Goal: Task Accomplishment & Management: Complete application form

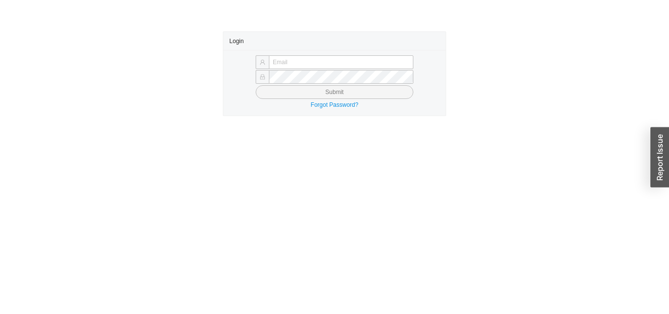
click at [668, 282] on main "Login Submit Forgot Password?" at bounding box center [334, 172] width 669 height 282
click at [668, 108] on div "Login Submit Forgot Password?" at bounding box center [334, 73] width 669 height 85
click at [350, 61] on input "text" at bounding box center [341, 62] width 144 height 14
click at [371, 59] on input "text" at bounding box center [341, 62] width 144 height 14
type input "dmobley@asbathnj.com"
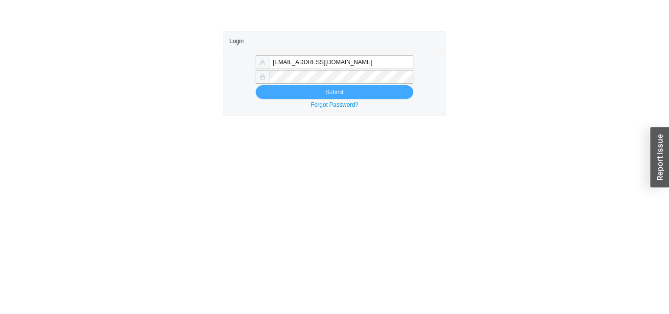
click at [327, 90] on span "Submit" at bounding box center [334, 92] width 18 height 10
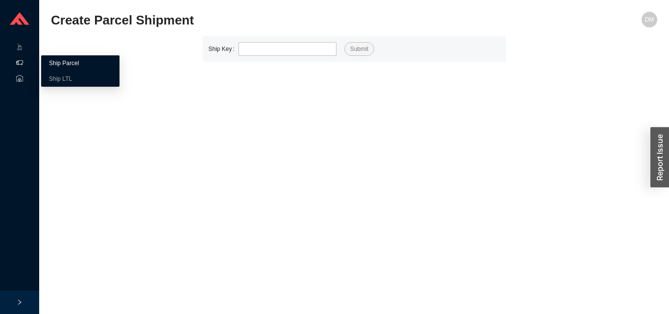
click at [79, 61] on link "Ship Parcel" at bounding box center [64, 63] width 30 height 7
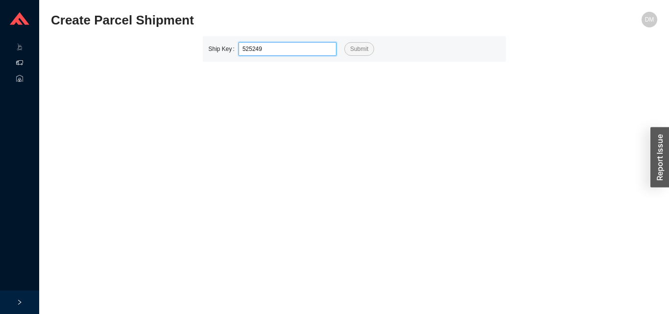
type input "525249"
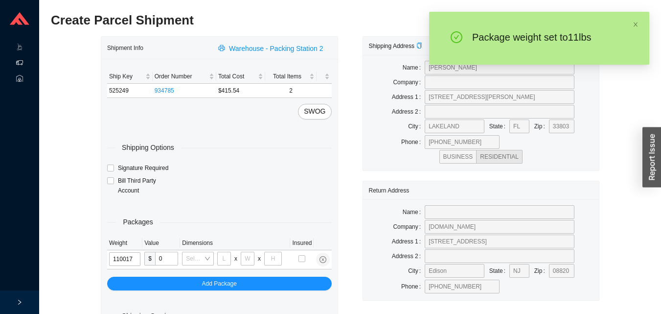
type input "11"
type input "8"
type input "36"
type input "11"
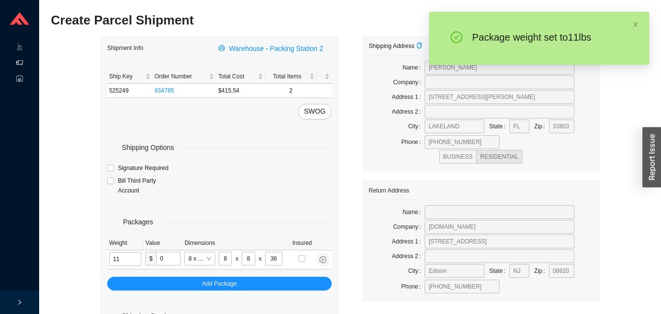
type input "8"
type input "11"
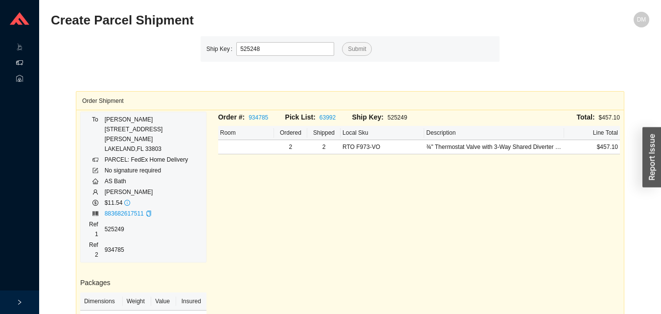
type input "525248"
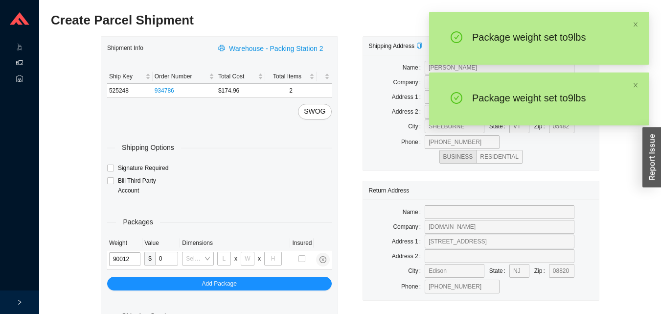
type input "9"
type input "18"
type input "12"
type input "6"
type input "9"
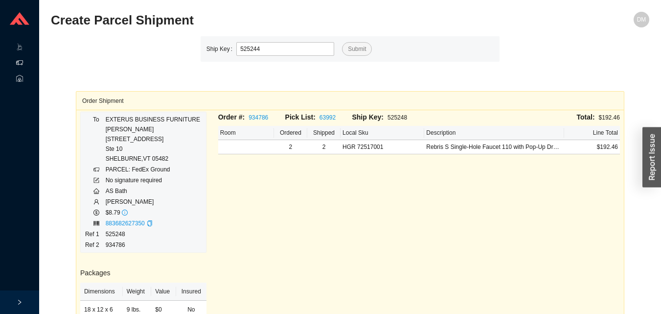
type input "525244"
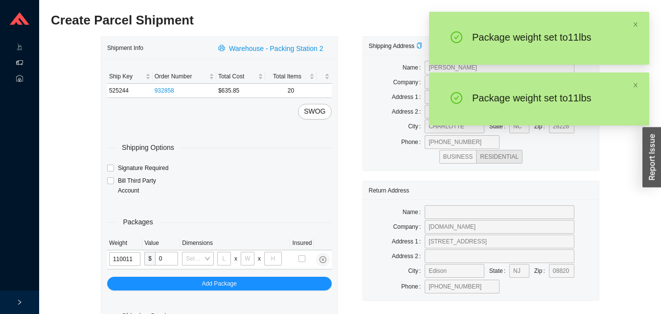
type input "11"
type input "14"
type input "7"
type input "11"
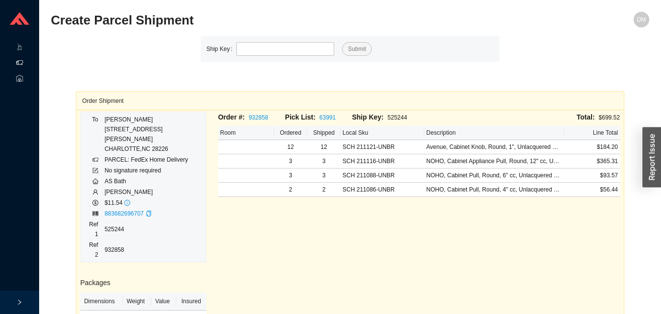
click at [6, 60] on div "Shipping" at bounding box center [19, 64] width 39 height 16
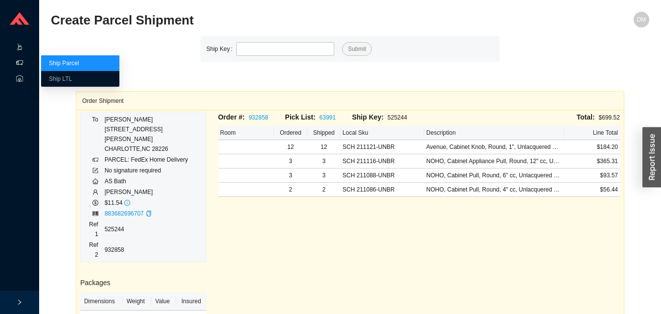
click at [18, 49] on icon ".warehouse-cart-packages-a{fill:none;stroke:currentColor;stroke-linecap:round;s…" at bounding box center [19, 47] width 7 height 7
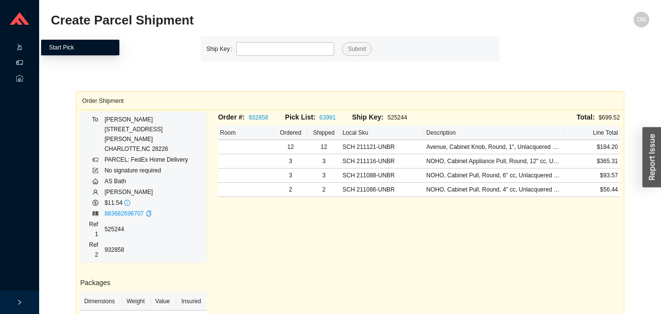
click at [67, 48] on link "Start Pick" at bounding box center [61, 47] width 25 height 7
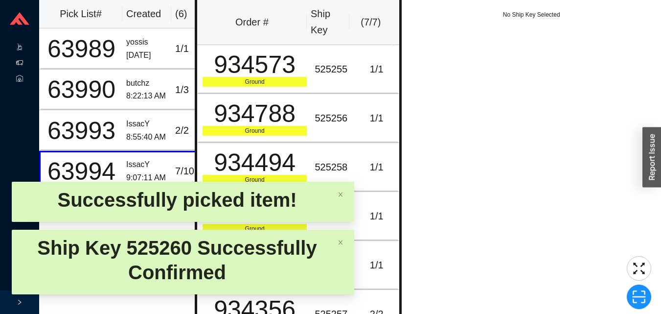
click at [25, 63] on div "Shipping" at bounding box center [19, 64] width 39 height 16
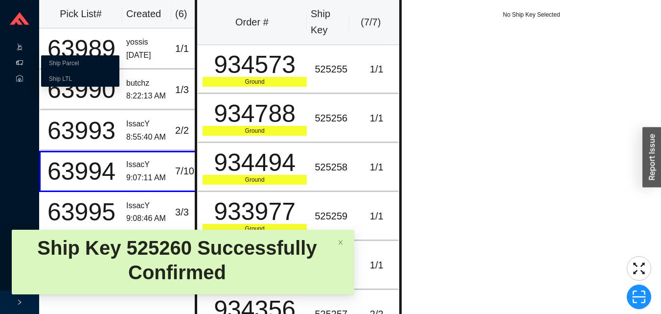
click at [74, 62] on link "Ship Parcel" at bounding box center [64, 63] width 30 height 7
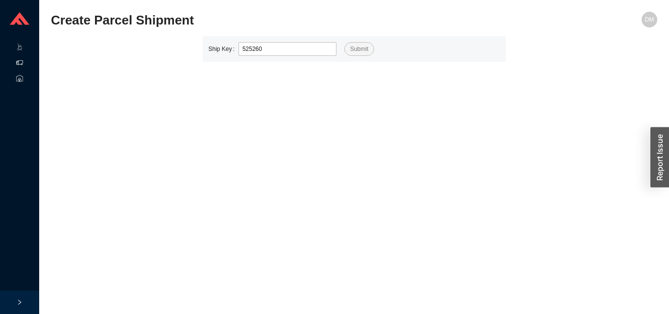
type input "525260"
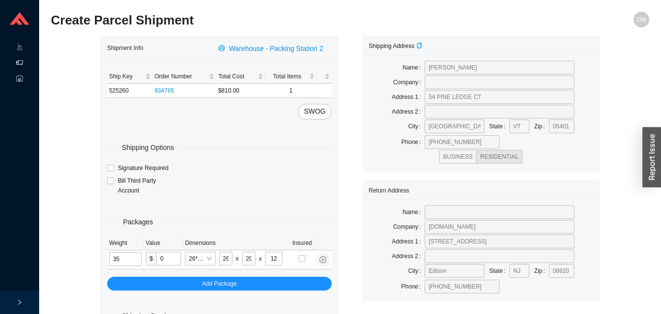
type input "20"
type input "30"
type input "15"
type input "20"
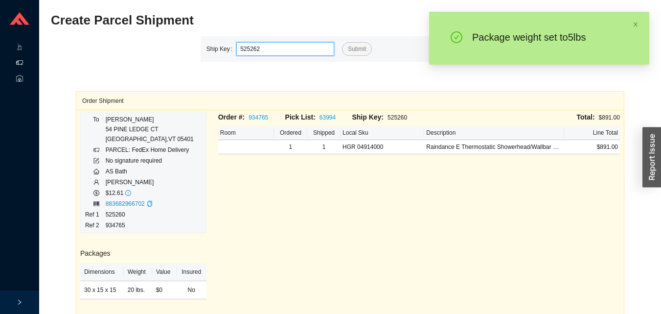
type input "525262"
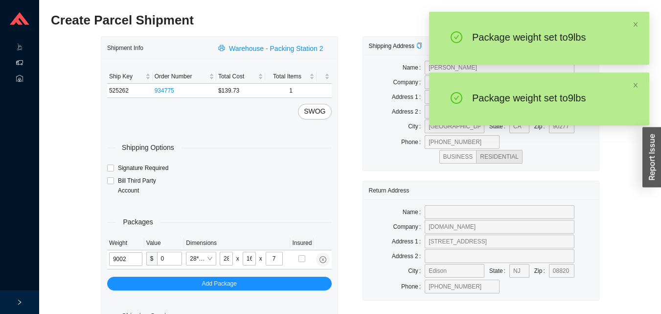
type input "9"
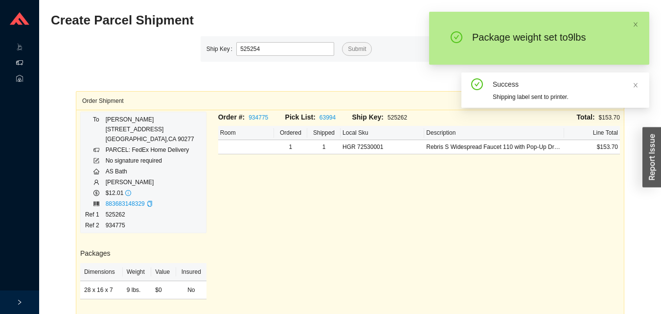
type input "525254"
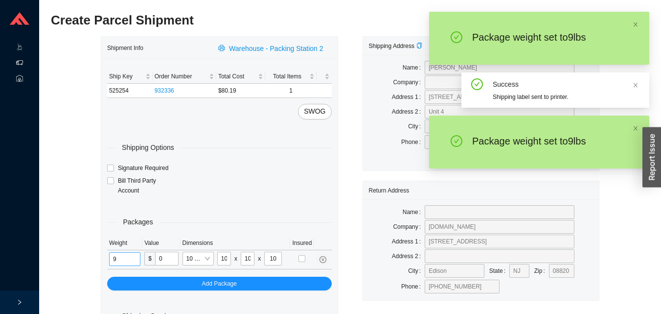
click at [131, 262] on input "9" at bounding box center [124, 259] width 31 height 14
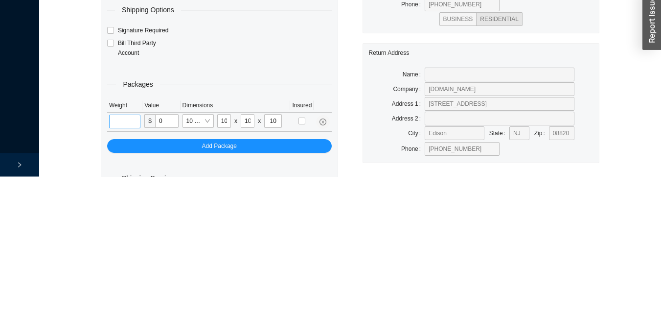
scroll to position [33, 0]
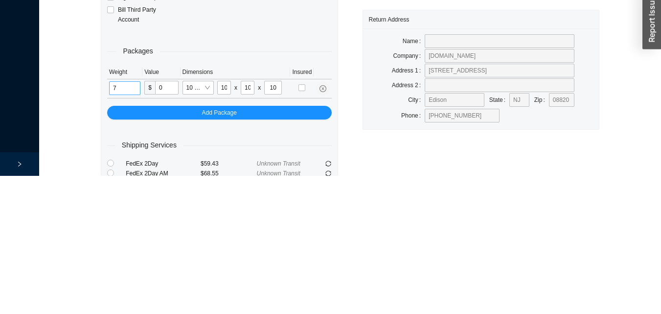
type input "7"
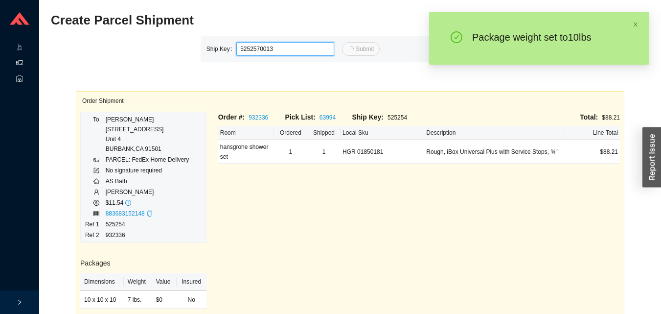
type input "13"
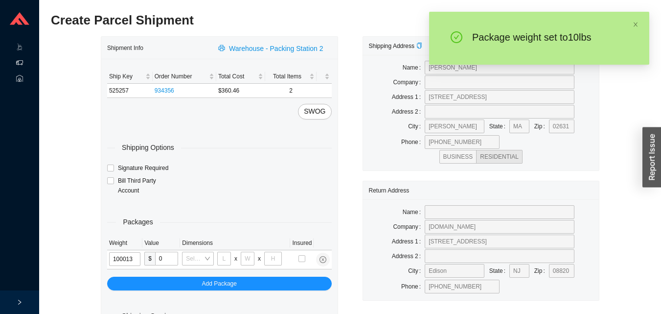
type input "10"
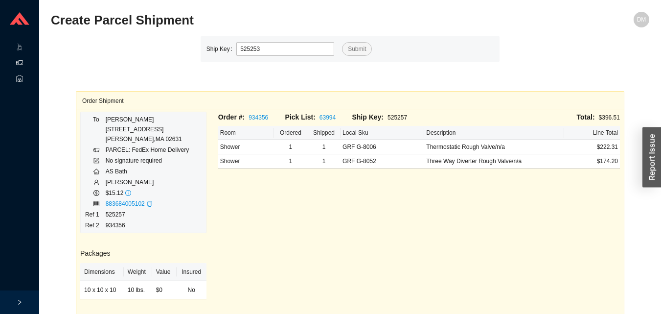
type input "525253"
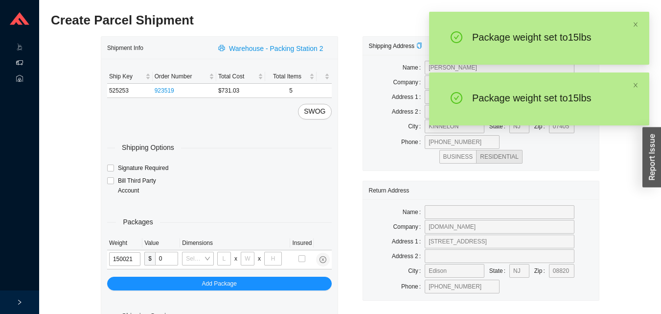
type input "15"
type input "18"
type input "12"
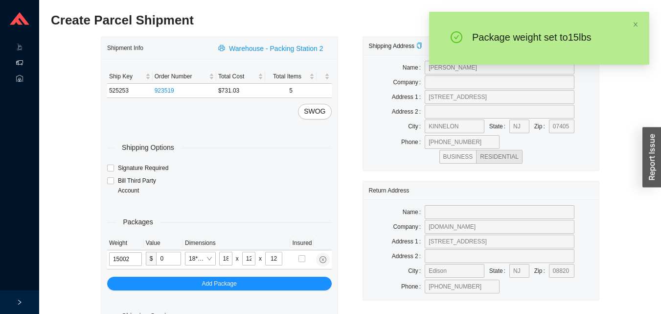
type input "15"
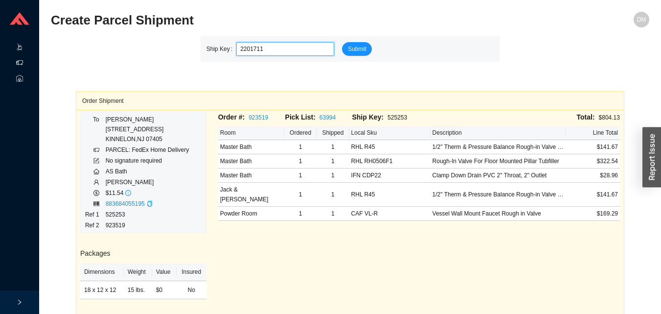
type input "2201711"
click at [20, 47] on icon ".warehouse-cart-packages-a{fill:none;stroke:currentColor;stroke-linecap:round;s…" at bounding box center [19, 47] width 7 height 7
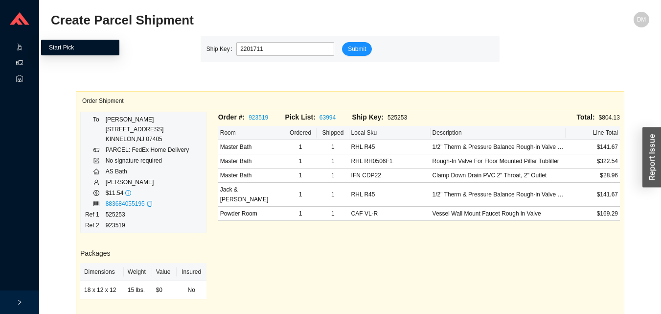
click at [74, 51] on link "Start Pick" at bounding box center [61, 47] width 25 height 7
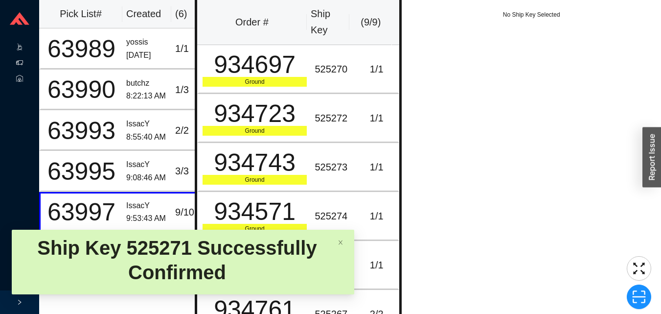
click at [5, 66] on div "Shipping" at bounding box center [19, 64] width 39 height 16
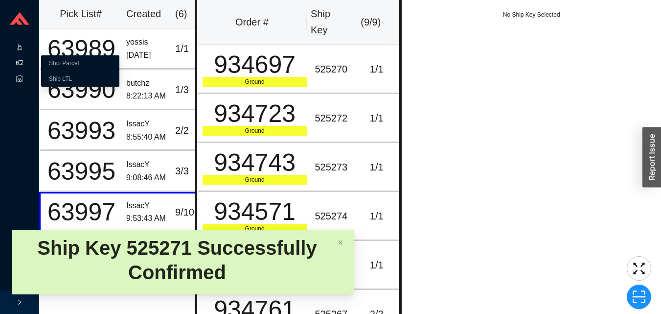
click at [79, 66] on link "Ship Parcel" at bounding box center [64, 63] width 30 height 7
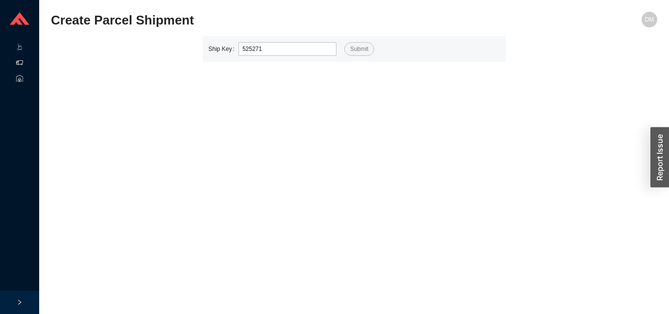
type input "525271"
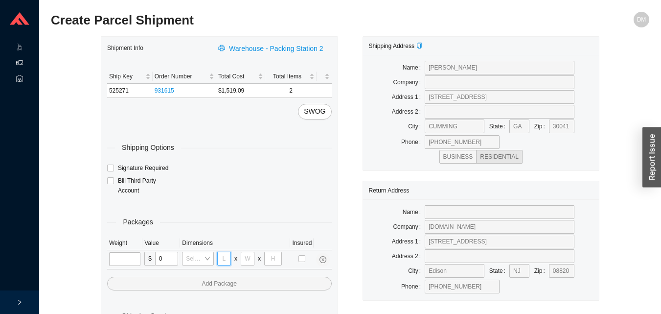
click at [225, 260] on input "tel" at bounding box center [224, 259] width 14 height 14
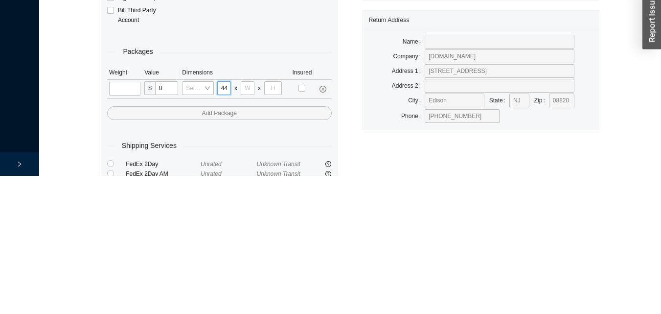
scroll to position [0, 0]
type input "44"
click at [247, 226] on input "tel" at bounding box center [248, 226] width 14 height 14
type input "15"
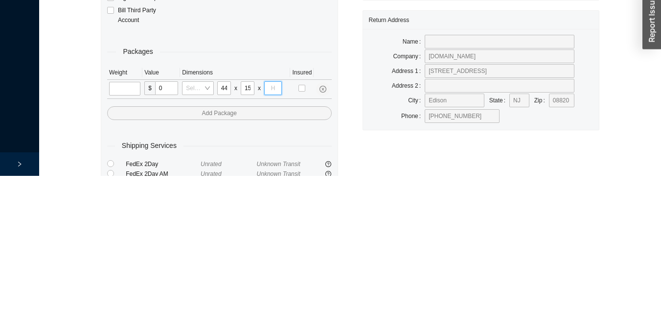
click at [276, 225] on input "tel" at bounding box center [273, 226] width 18 height 14
type input "9"
click at [132, 231] on input "tel" at bounding box center [124, 227] width 31 height 14
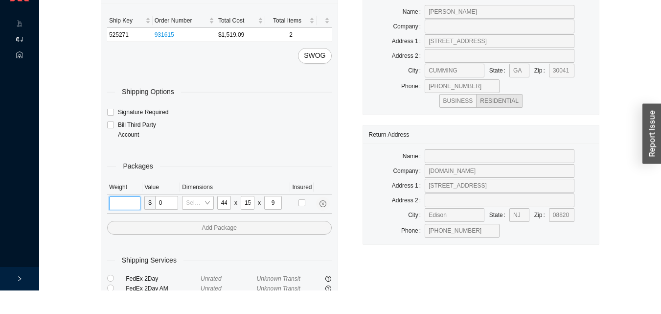
scroll to position [33, 0]
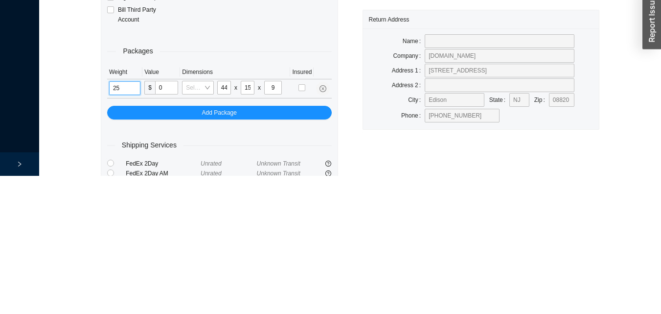
type input "25"
